Goal: Task Accomplishment & Management: Use online tool/utility

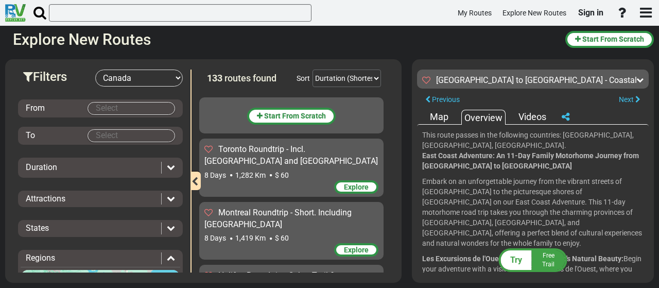
select select "number:8"
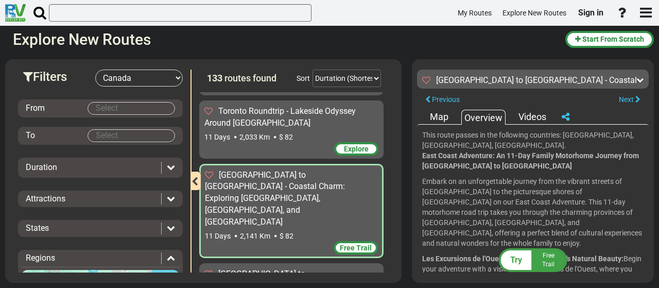
scroll to position [103, 0]
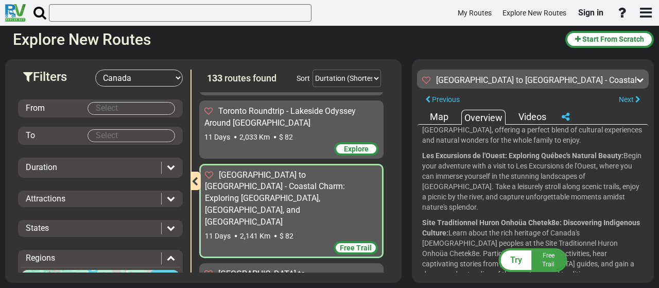
click at [352, 243] on span "Free Trail" at bounding box center [356, 247] width 32 height 8
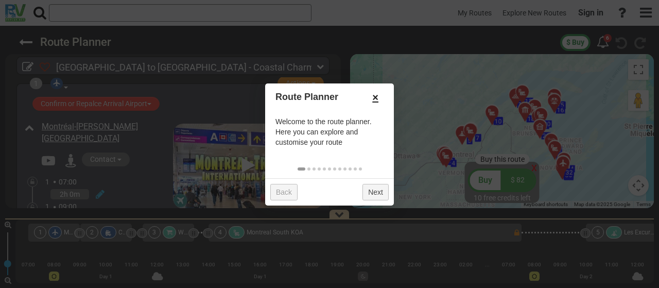
click at [375, 97] on link "×" at bounding box center [375, 97] width 16 height 17
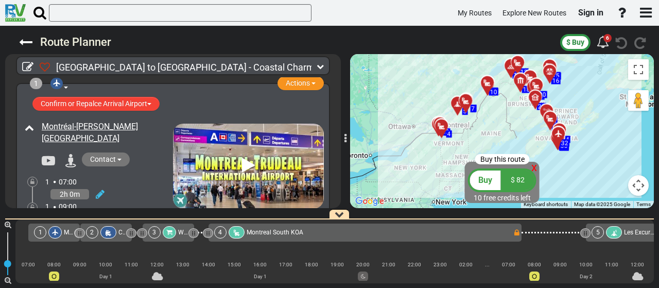
drag, startPoint x: 590, startPoint y: 117, endPoint x: 585, endPoint y: 86, distance: 30.8
click at [585, 86] on div "To activate drag with keyboard, press Alt + Enter. Once in keyboard drag state,…" at bounding box center [502, 131] width 304 height 154
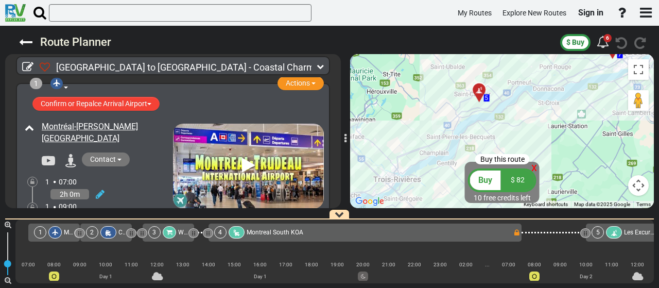
click at [485, 95] on div at bounding box center [482, 94] width 17 height 16
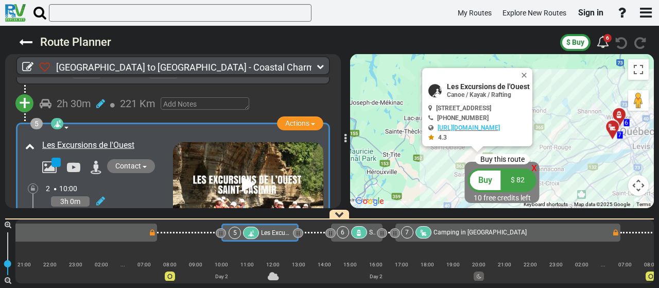
scroll to position [0, 364]
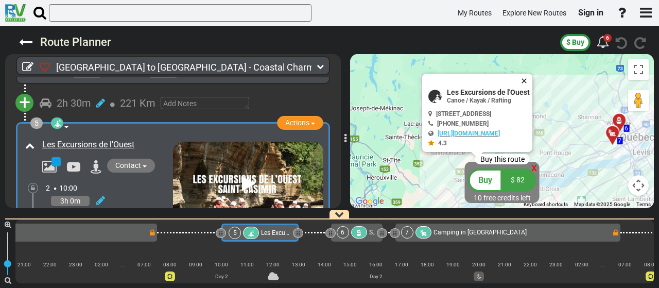
click at [532, 82] on button "Close" at bounding box center [526, 81] width 12 height 14
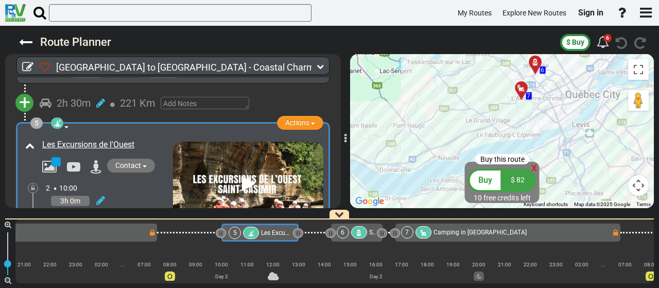
click at [523, 92] on div at bounding box center [524, 92] width 17 height 16
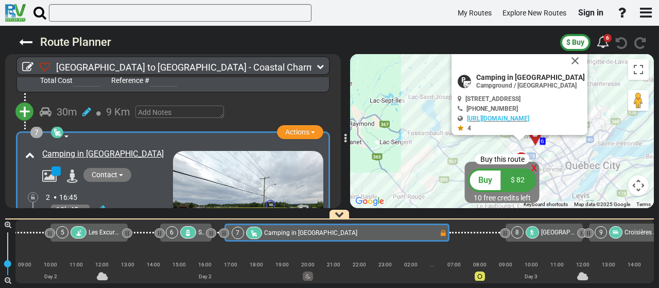
scroll to position [0, 538]
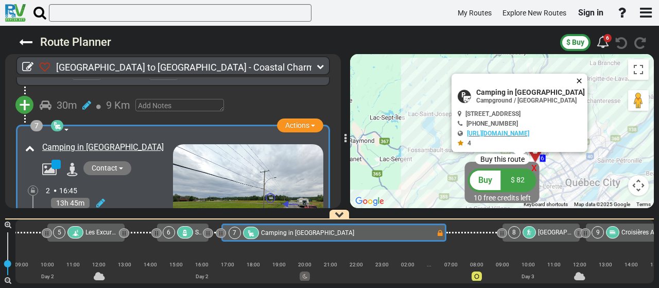
click at [587, 81] on button "Close" at bounding box center [581, 81] width 12 height 14
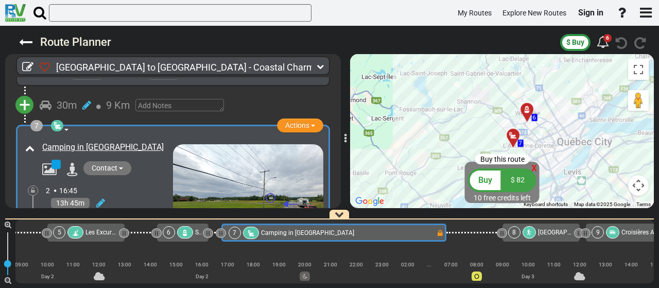
click at [530, 111] on div at bounding box center [530, 113] width 17 height 16
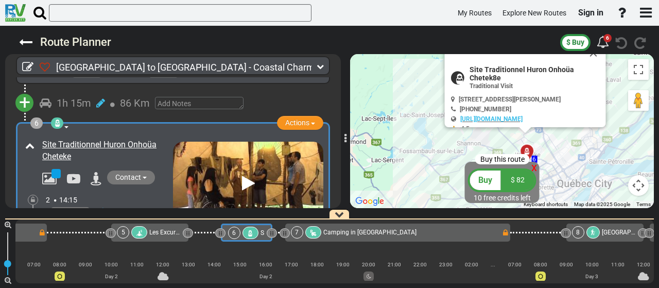
scroll to position [0, 473]
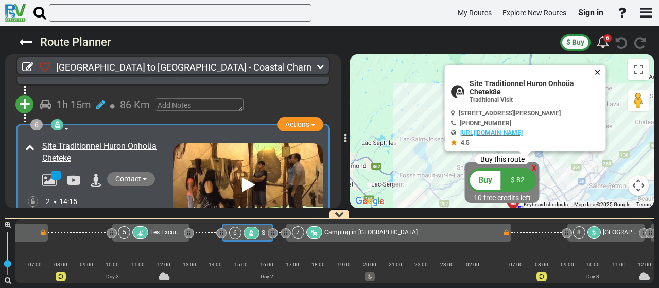
click at [602, 72] on button "Close" at bounding box center [599, 72] width 12 height 14
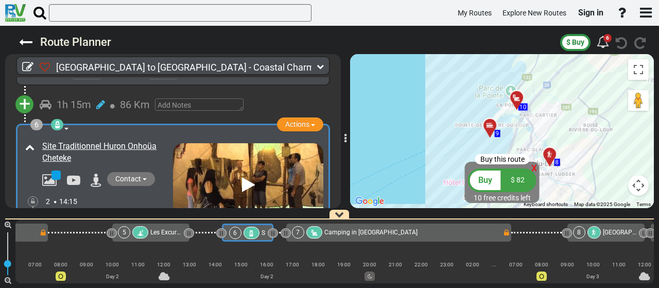
click at [517, 99] on div at bounding box center [520, 102] width 17 height 16
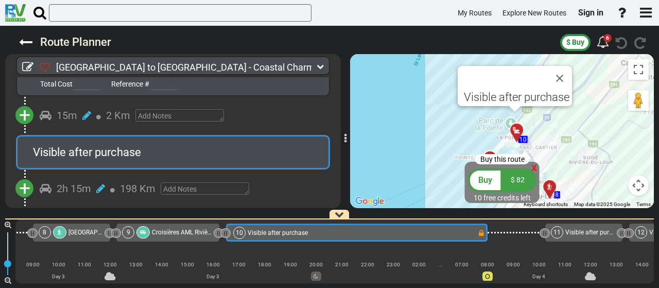
scroll to position [0, 1012]
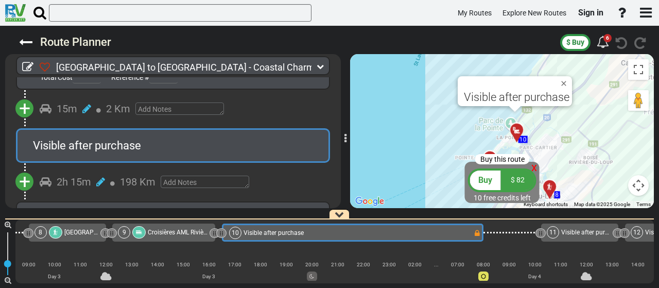
click at [516, 130] on div at bounding box center [520, 134] width 17 height 16
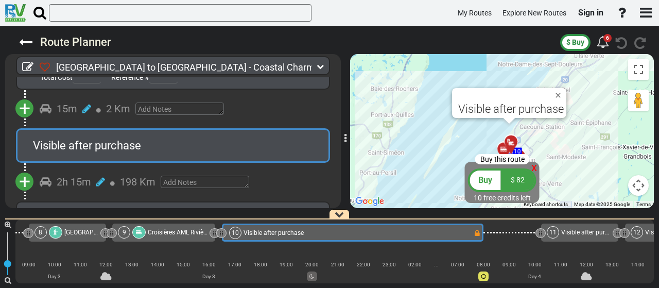
click at [533, 167] on span "x" at bounding box center [534, 167] width 6 height 13
